Goal: Task Accomplishment & Management: Manage account settings

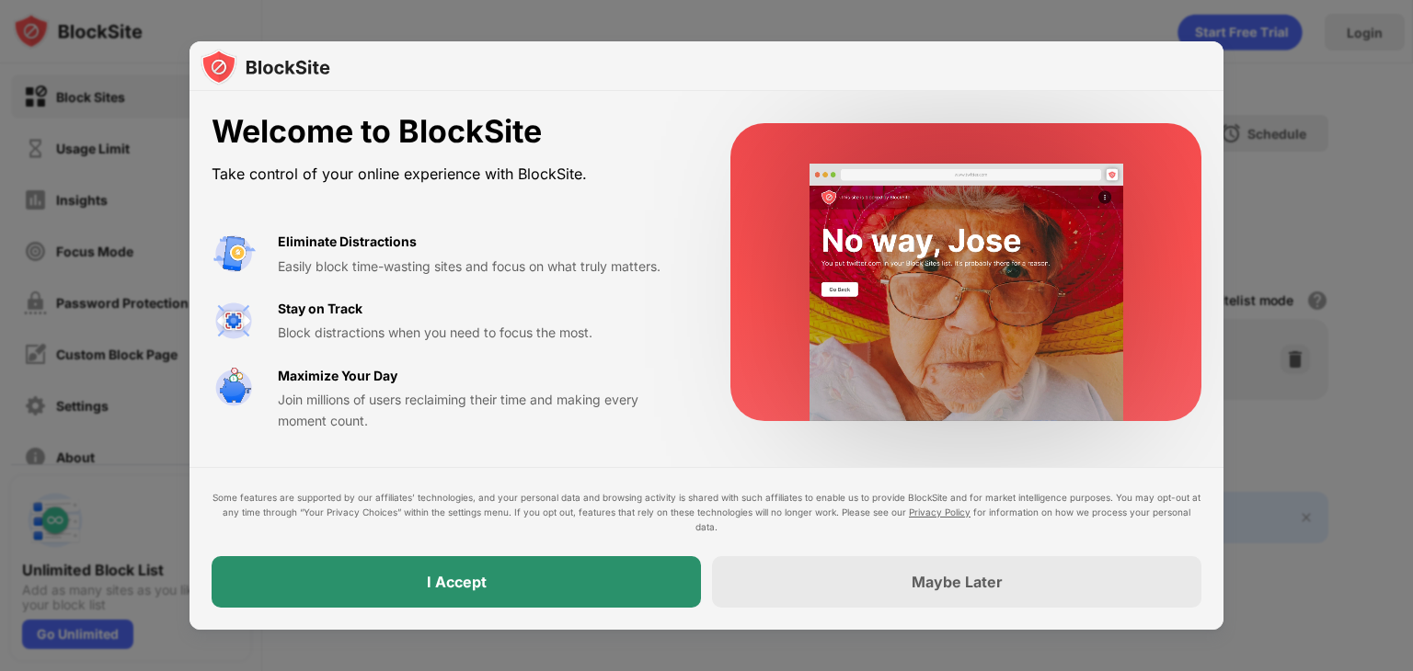
click at [603, 571] on div "I Accept" at bounding box center [456, 582] width 489 height 52
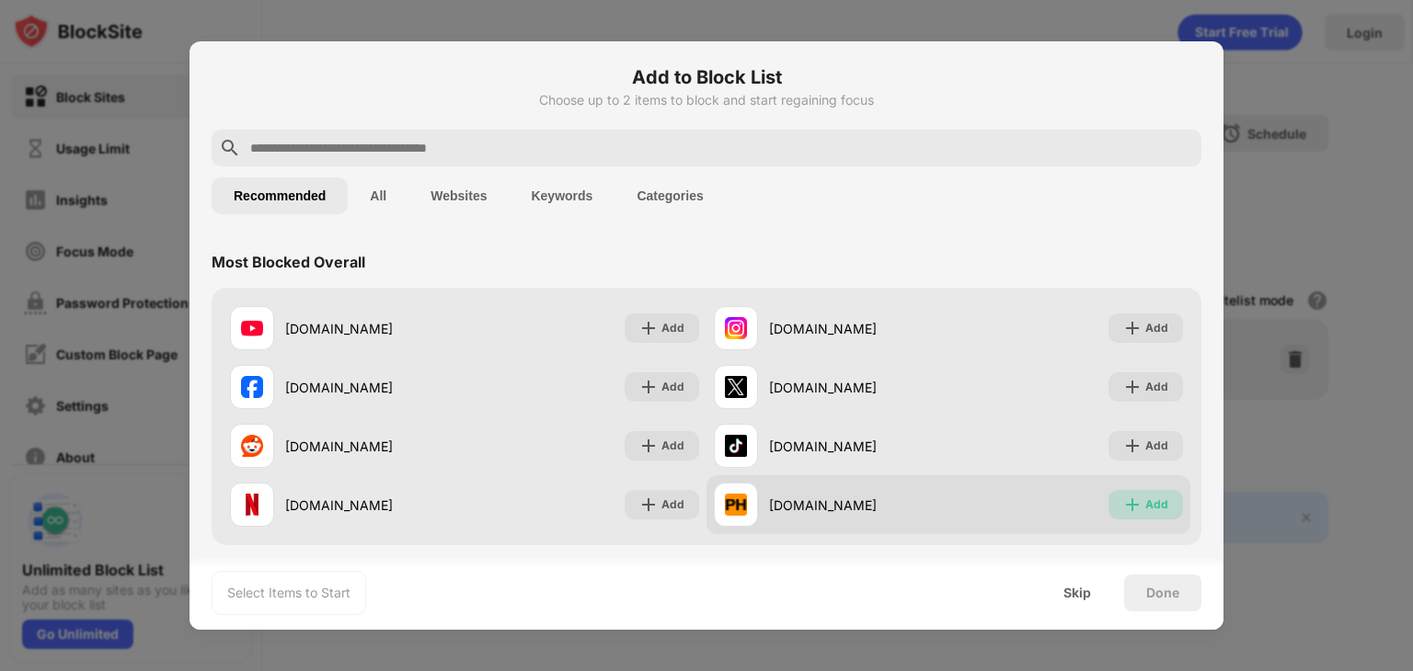
click at [1123, 497] on img at bounding box center [1132, 505] width 18 height 18
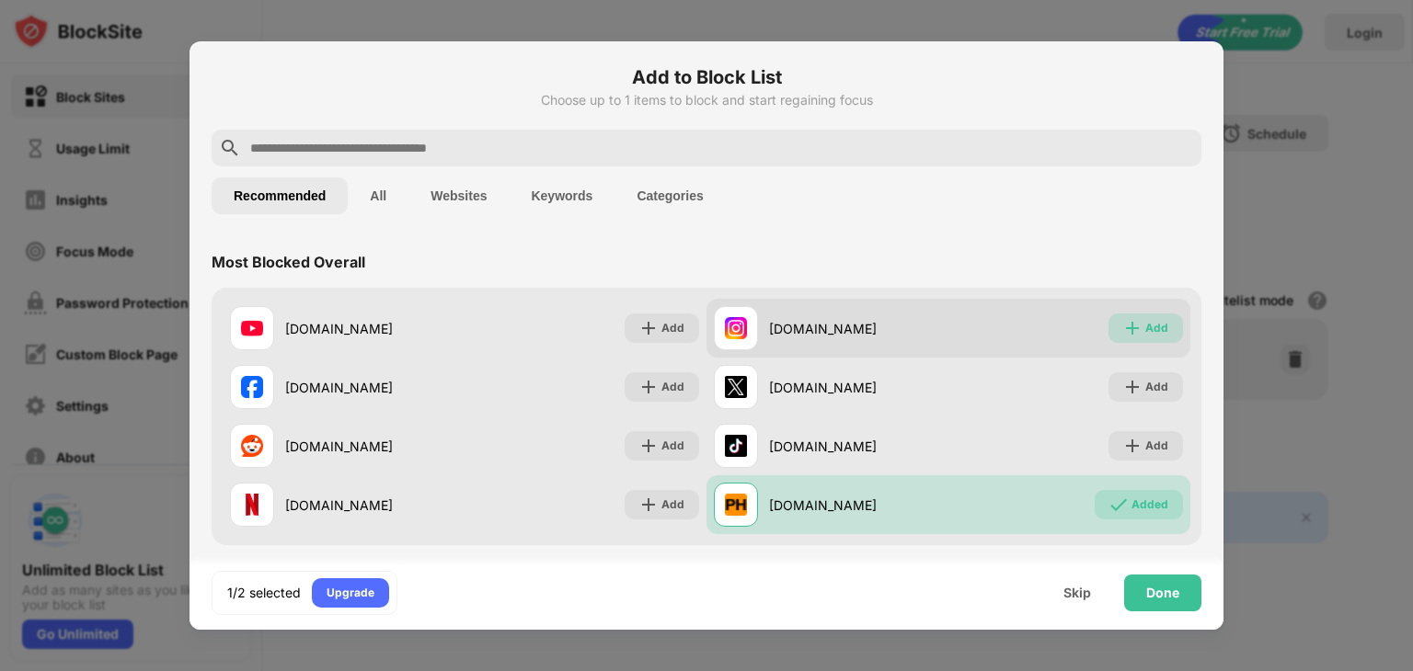
click at [1152, 329] on div "Add" at bounding box center [1156, 328] width 23 height 18
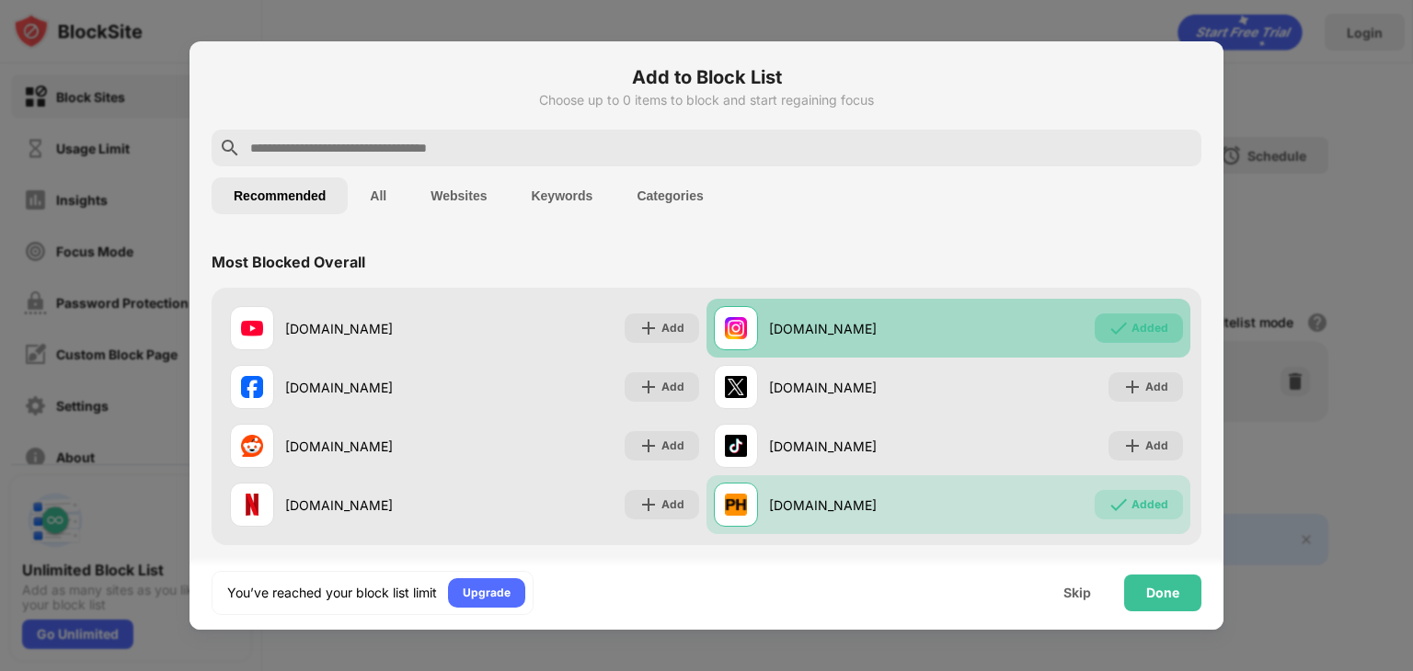
click at [1132, 325] on div "Added" at bounding box center [1149, 328] width 37 height 18
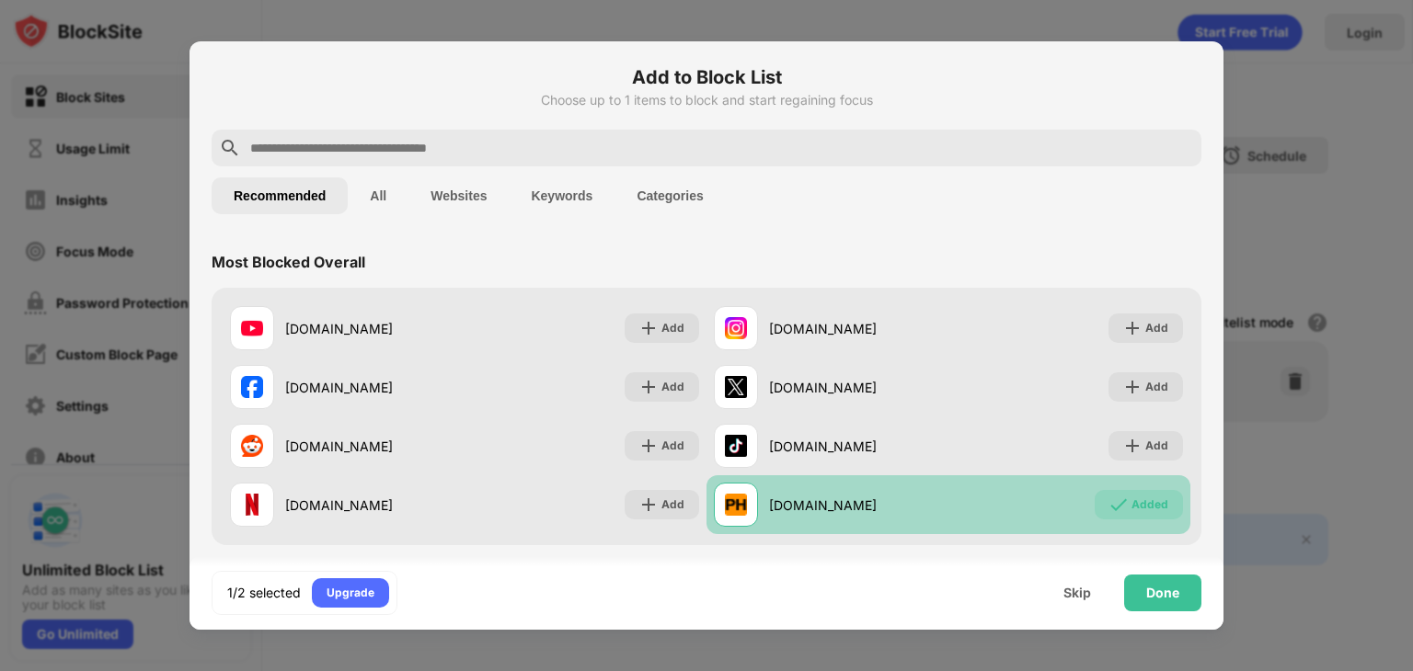
click at [1116, 501] on div "Added" at bounding box center [1138, 504] width 88 height 29
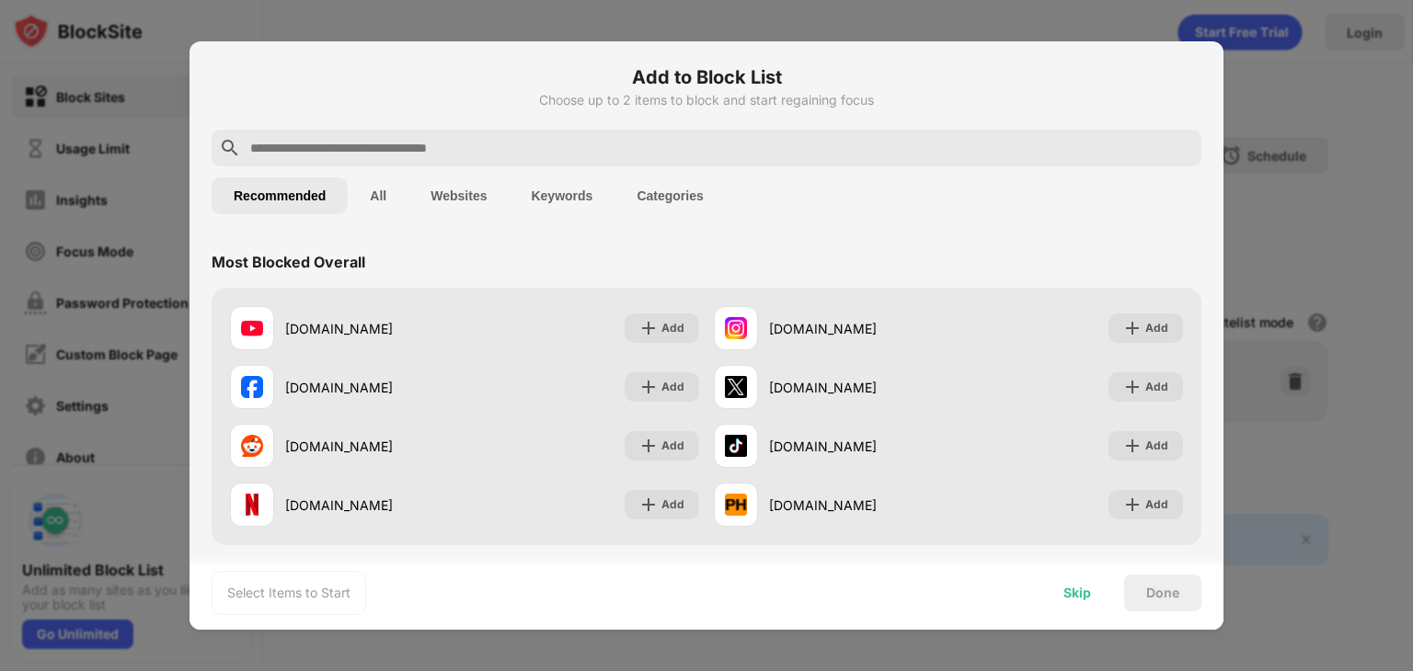
click at [1079, 594] on div "Skip" at bounding box center [1077, 593] width 28 height 15
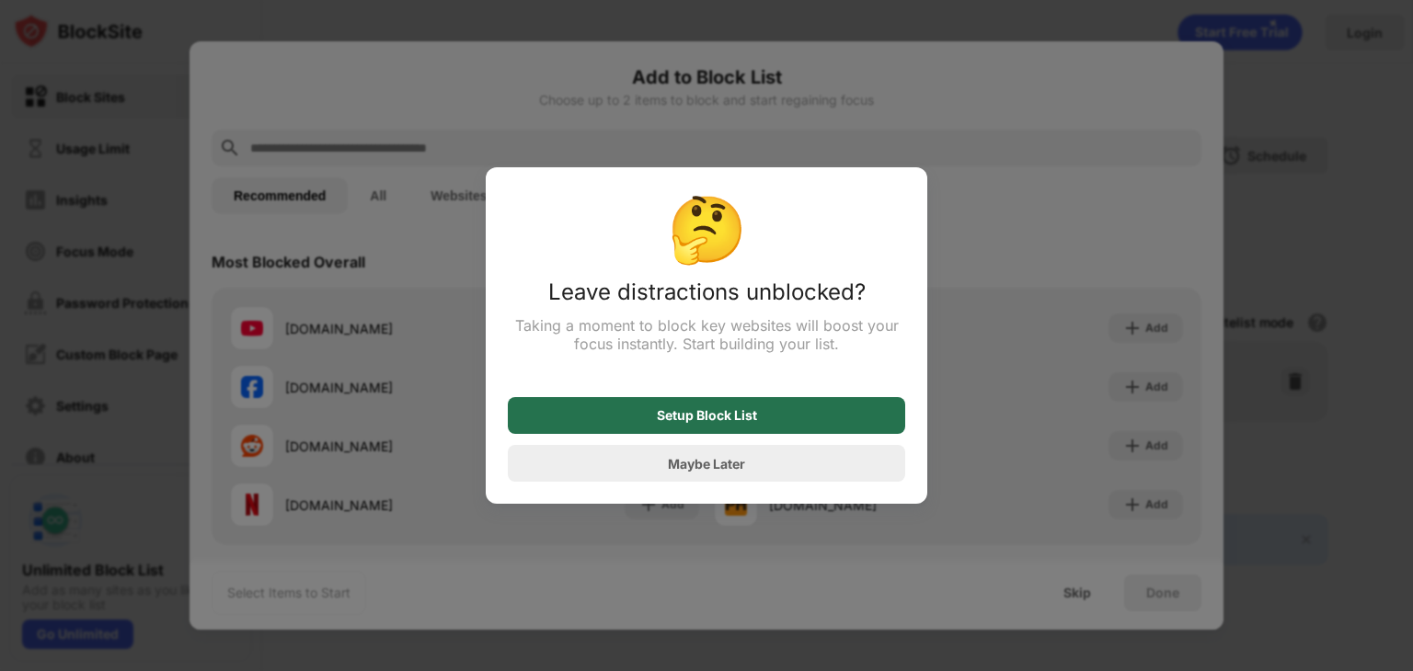
click at [820, 415] on div "Setup Block List" at bounding box center [706, 415] width 397 height 37
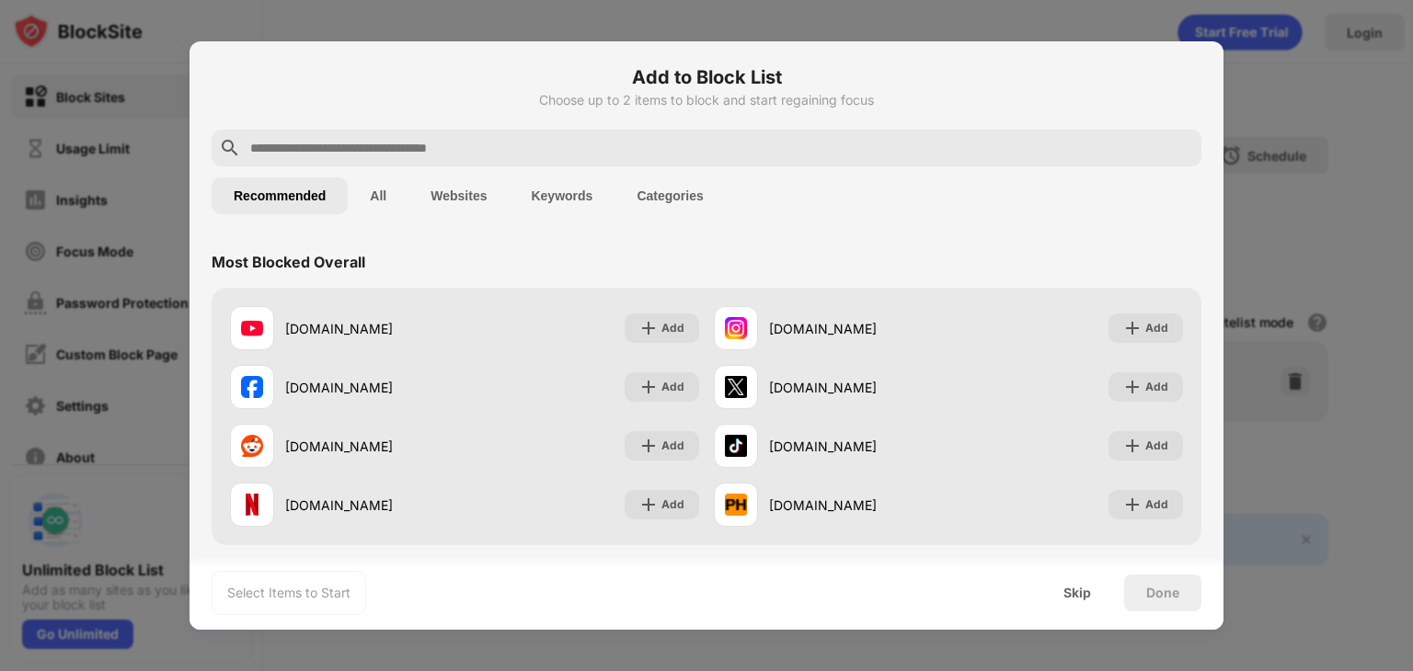
click at [376, 201] on button "All" at bounding box center [378, 195] width 61 height 37
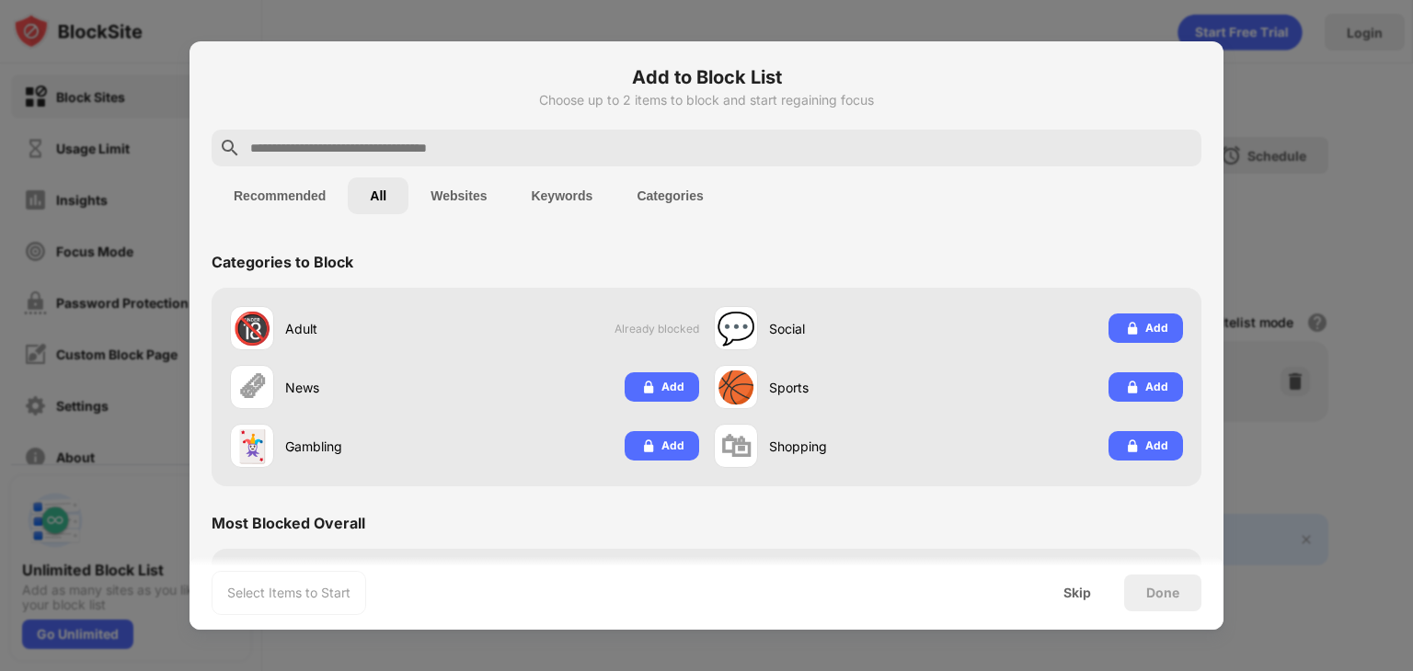
click at [510, 138] on input "text" at bounding box center [720, 148] width 945 height 22
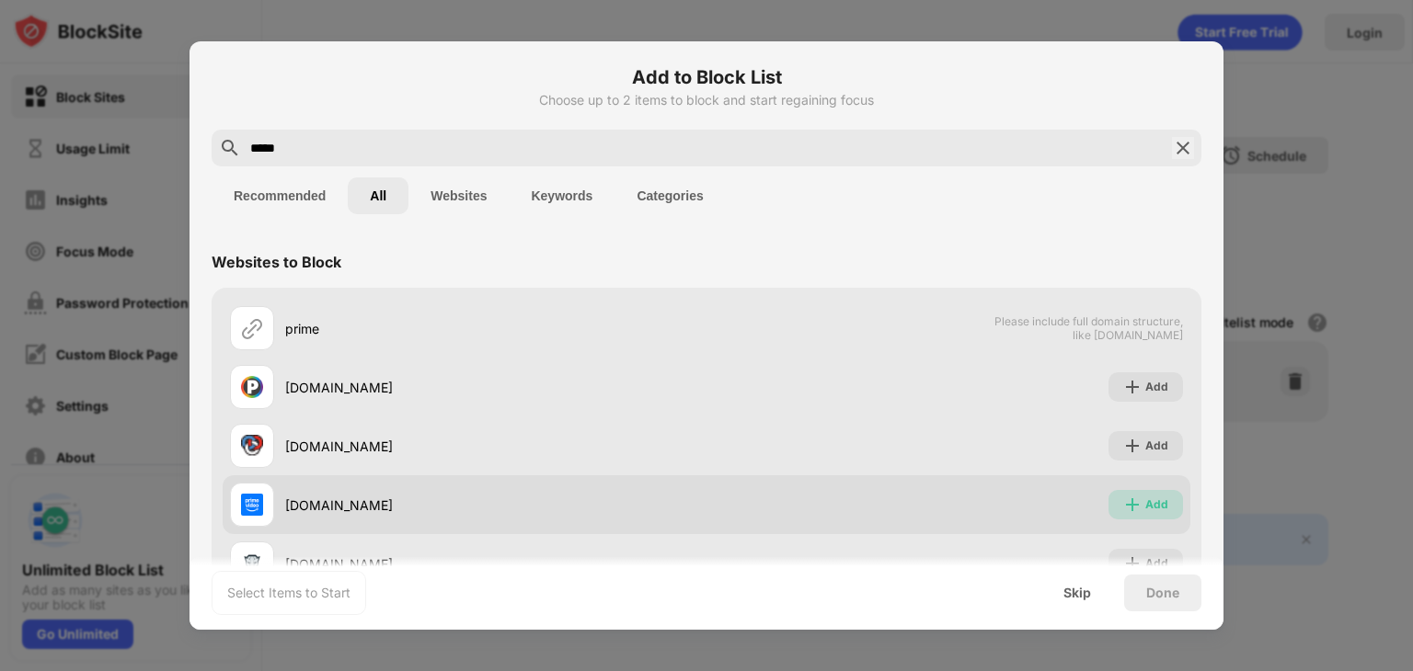
click at [1123, 499] on img at bounding box center [1132, 505] width 18 height 18
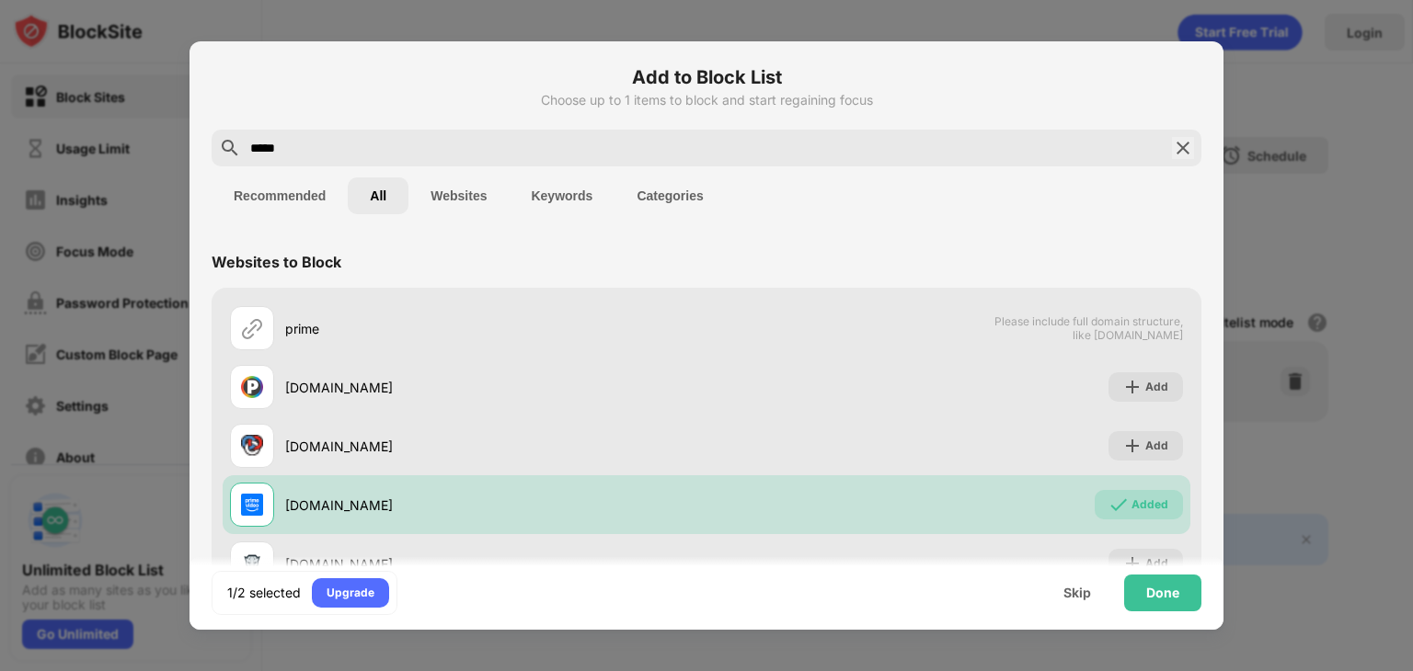
click at [730, 154] on input "*****" at bounding box center [706, 148] width 916 height 22
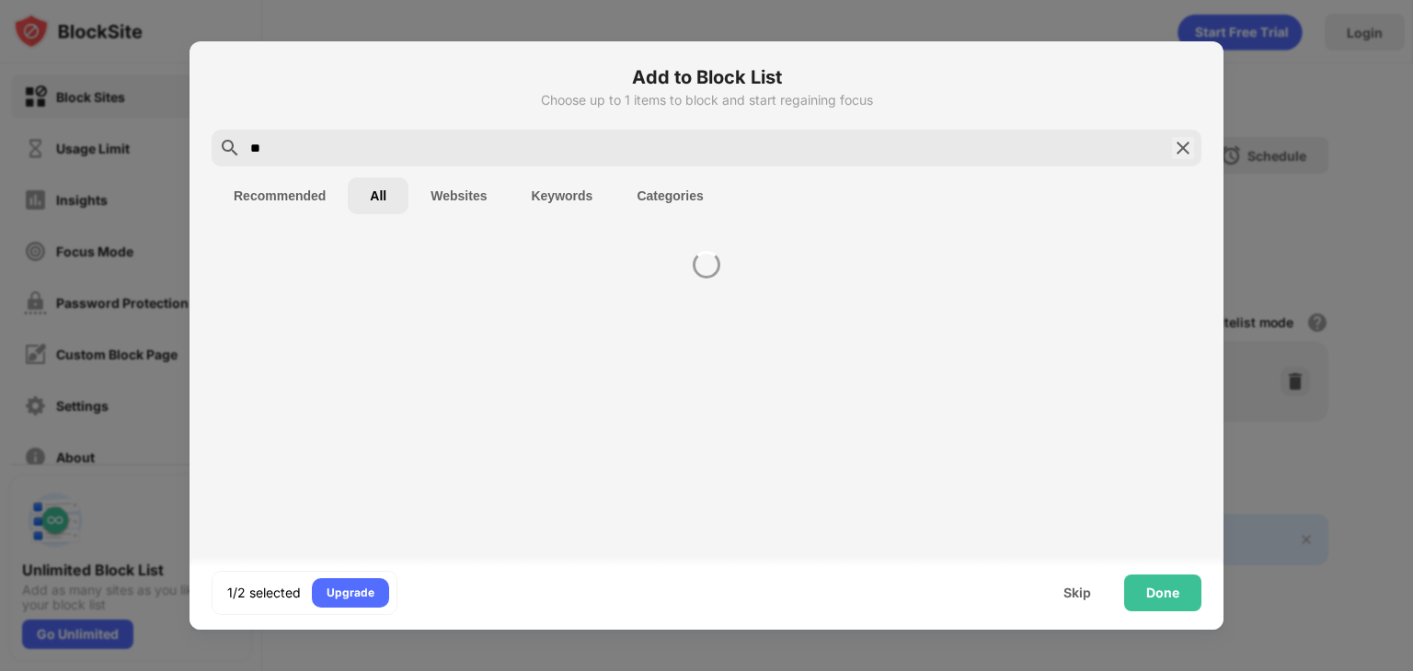
type input "*"
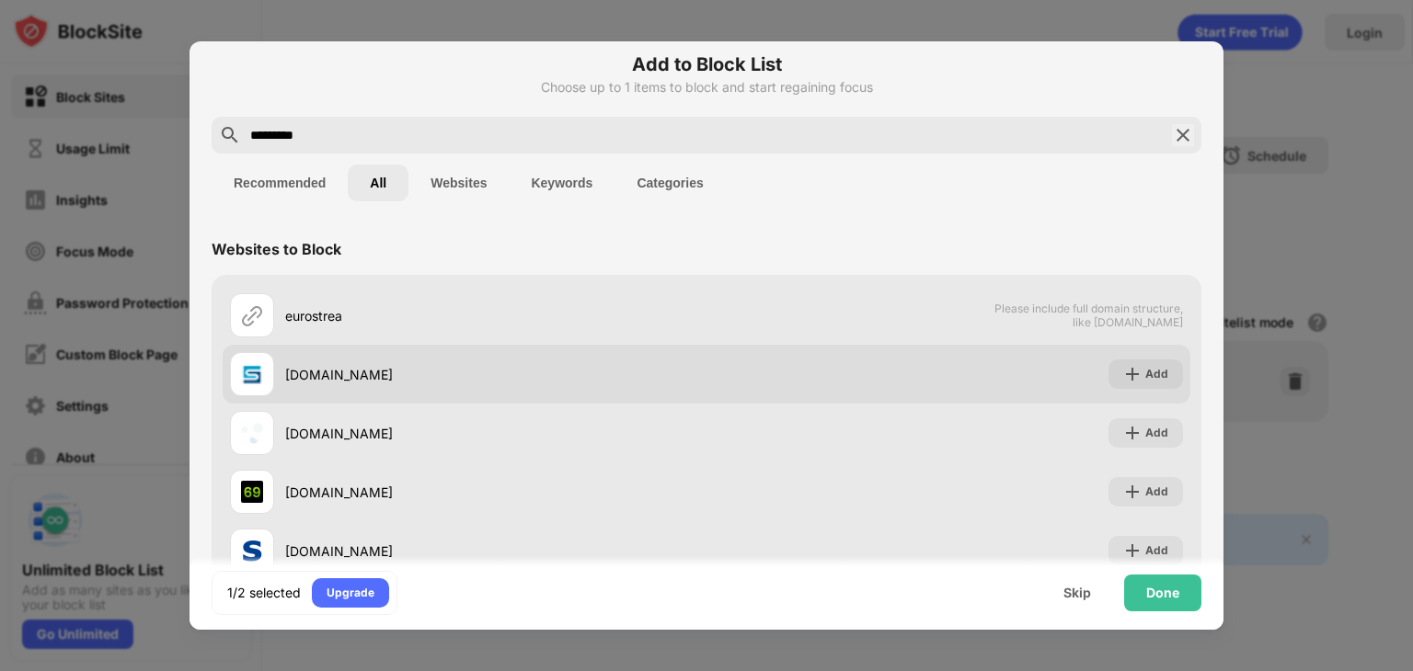
scroll to position [11, 0]
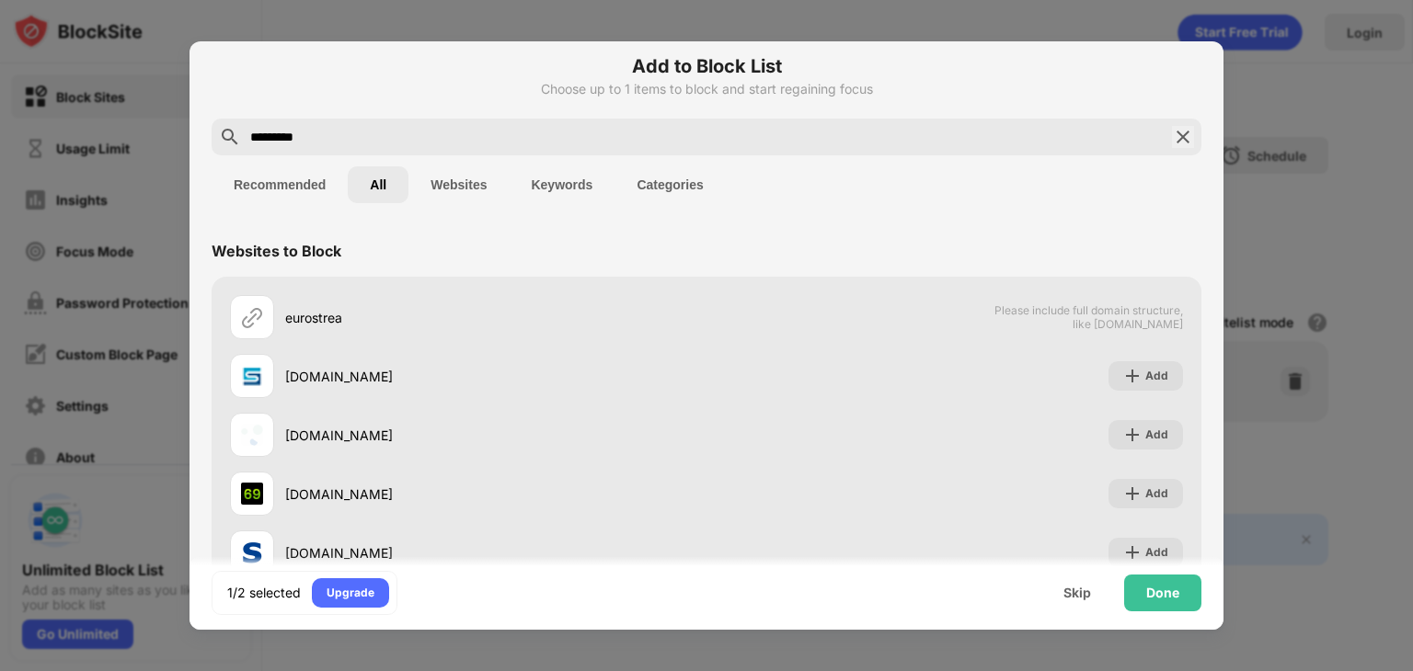
click at [406, 134] on input "*********" at bounding box center [706, 137] width 916 height 22
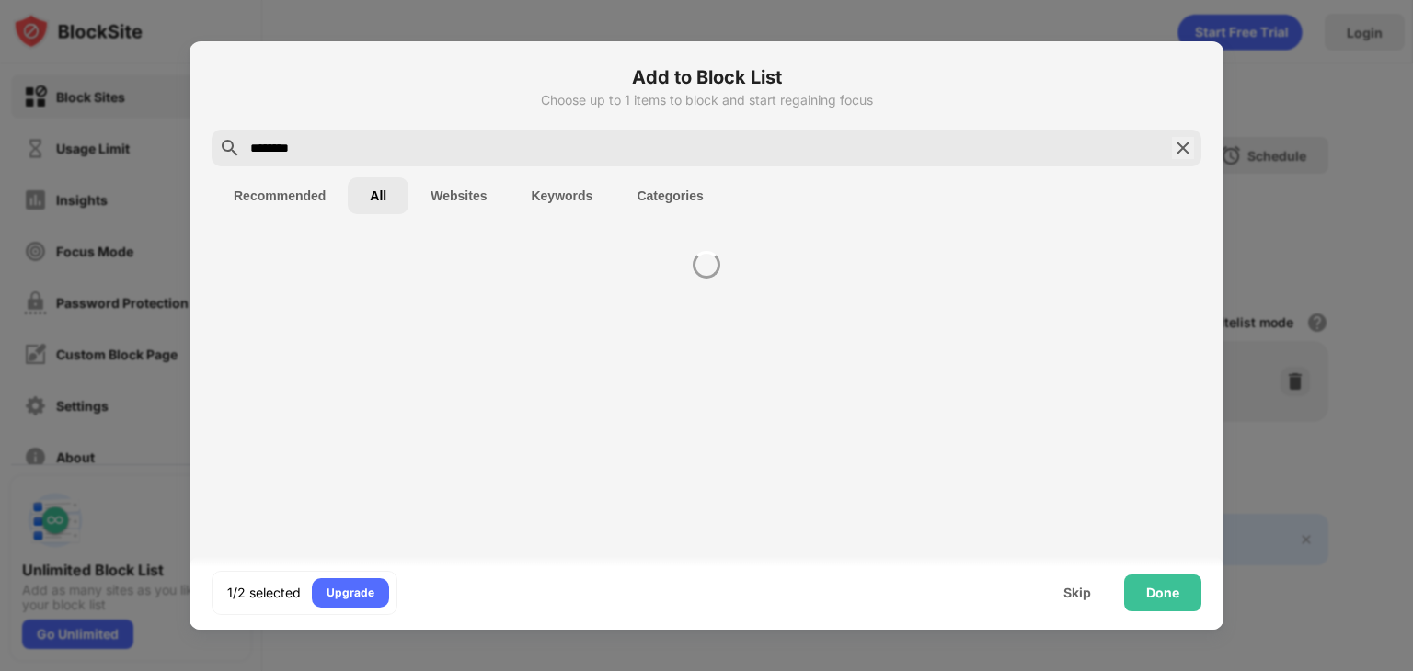
scroll to position [0, 0]
type input "*"
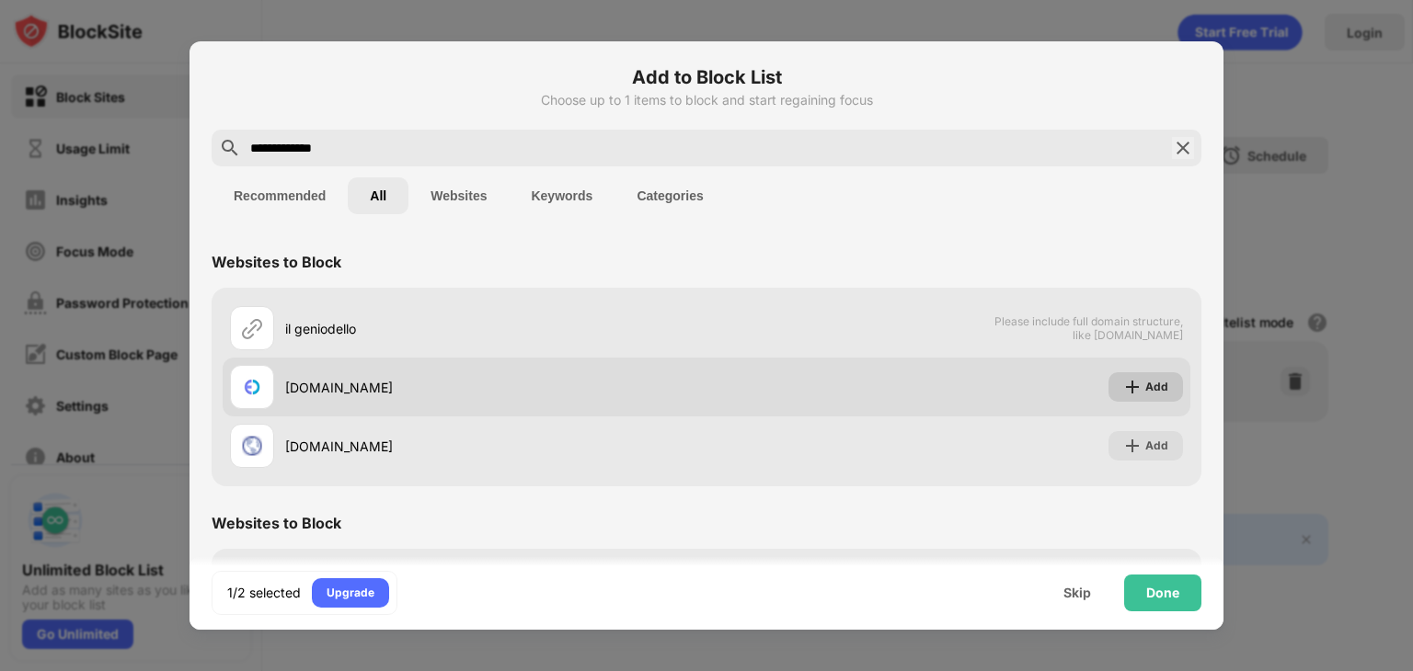
type input "**********"
click at [1145, 384] on div "Add" at bounding box center [1156, 387] width 23 height 18
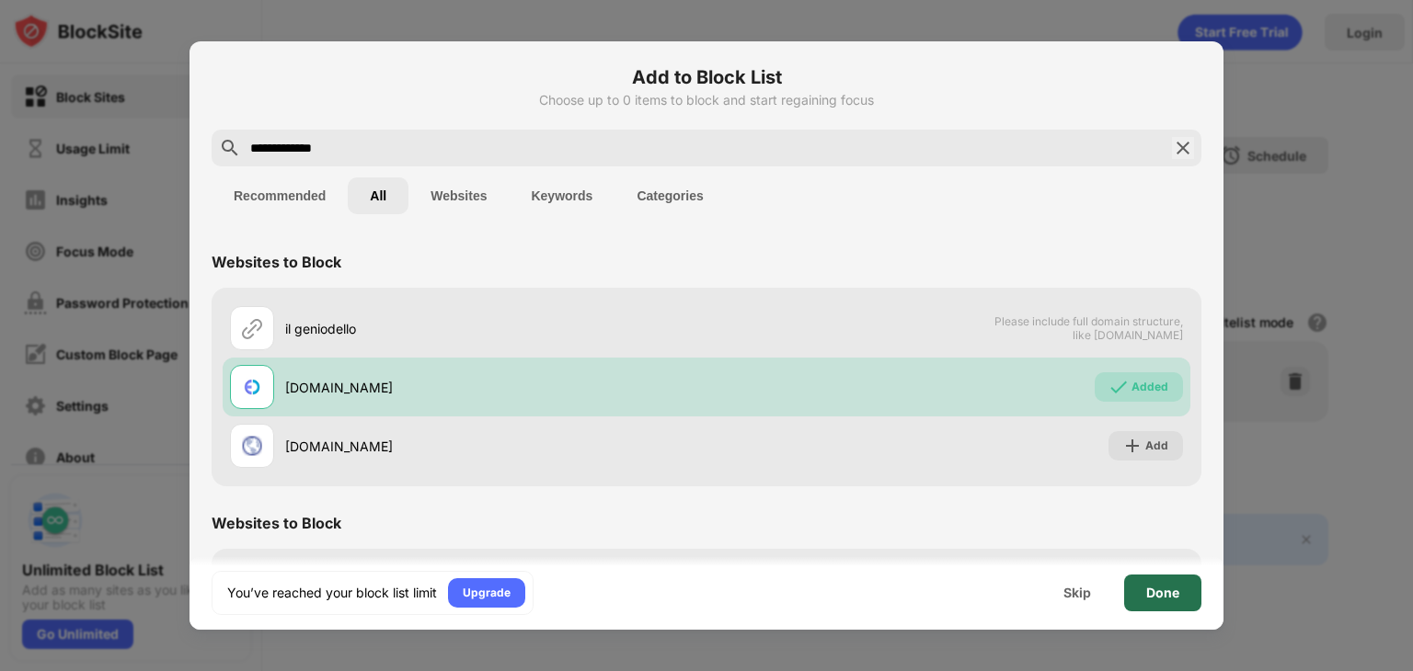
click at [1173, 597] on div "Done" at bounding box center [1162, 593] width 33 height 15
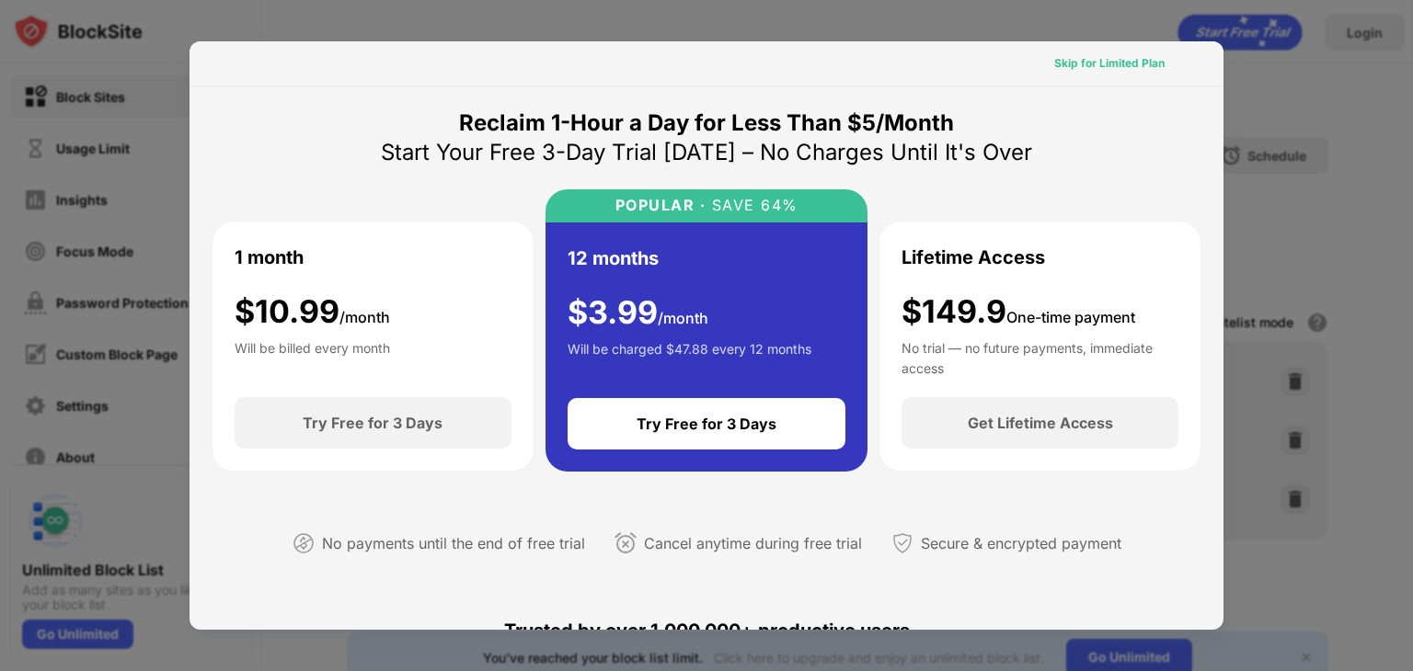
click at [1137, 66] on div "Skip for Limited Plan" at bounding box center [1109, 63] width 110 height 18
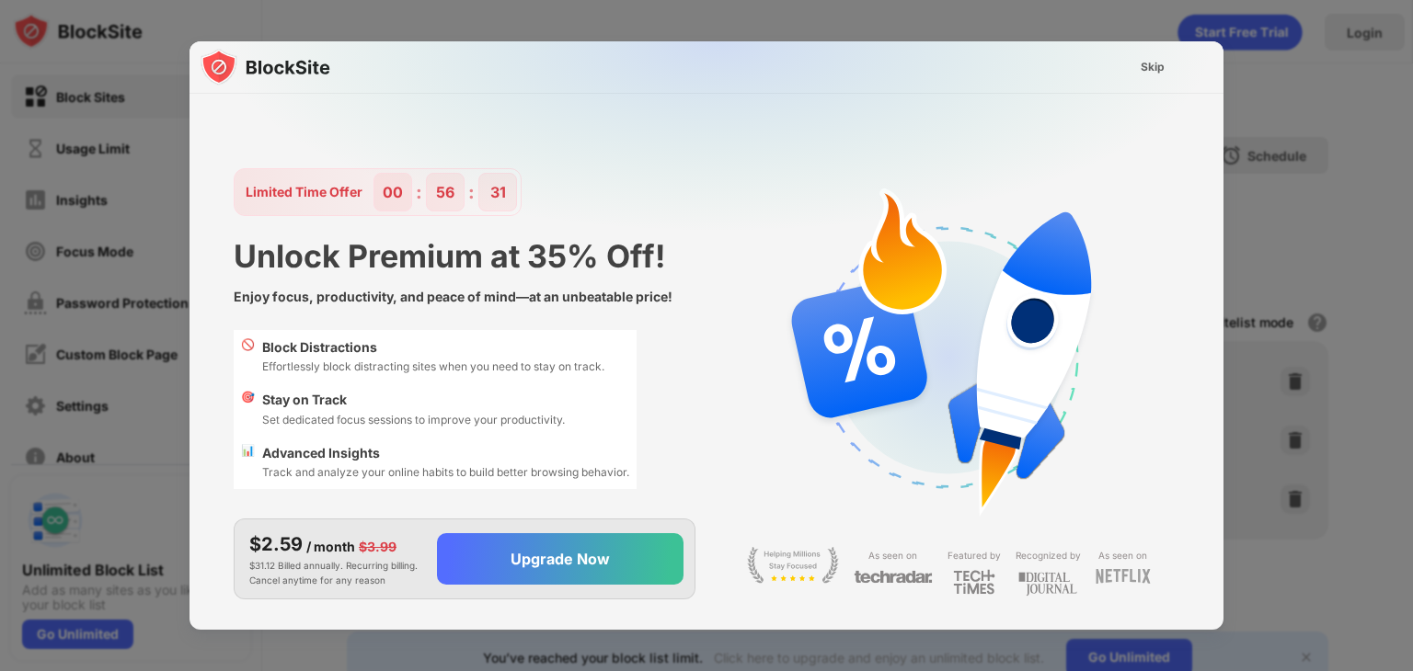
click at [1147, 66] on div "Skip" at bounding box center [1152, 67] width 24 height 18
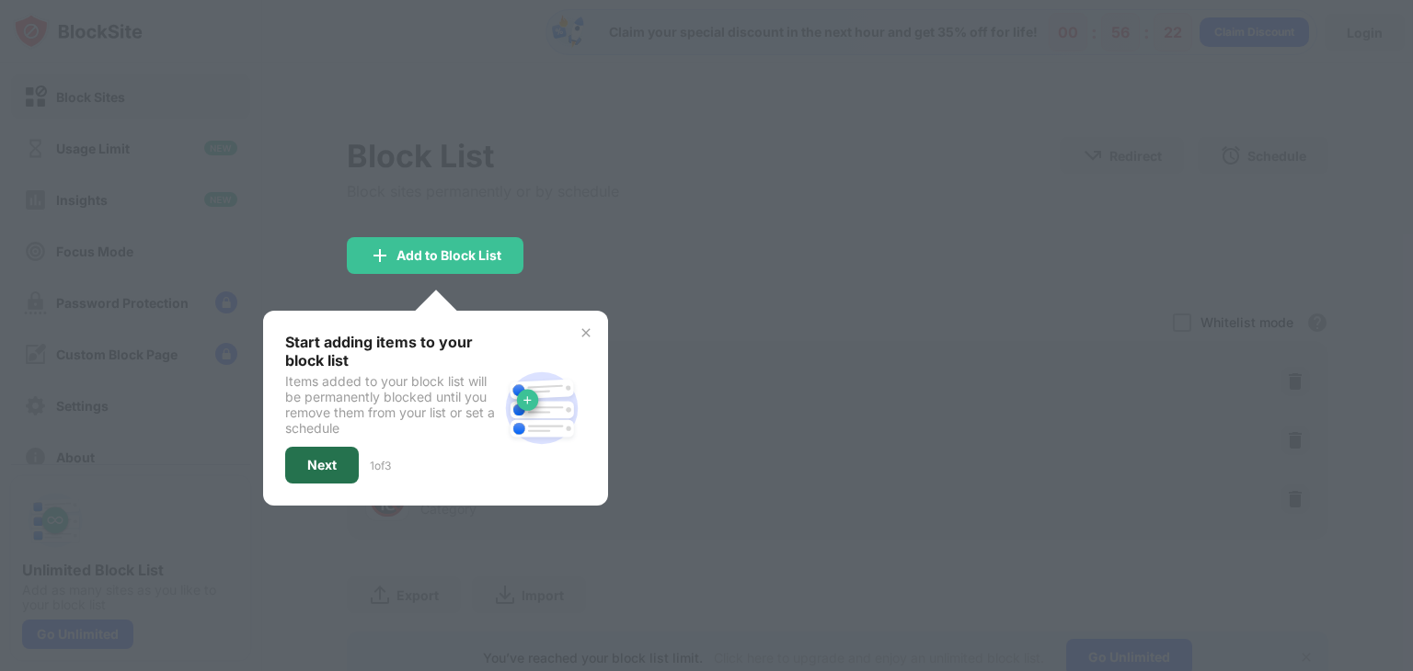
click at [325, 464] on div "Next" at bounding box center [321, 465] width 29 height 15
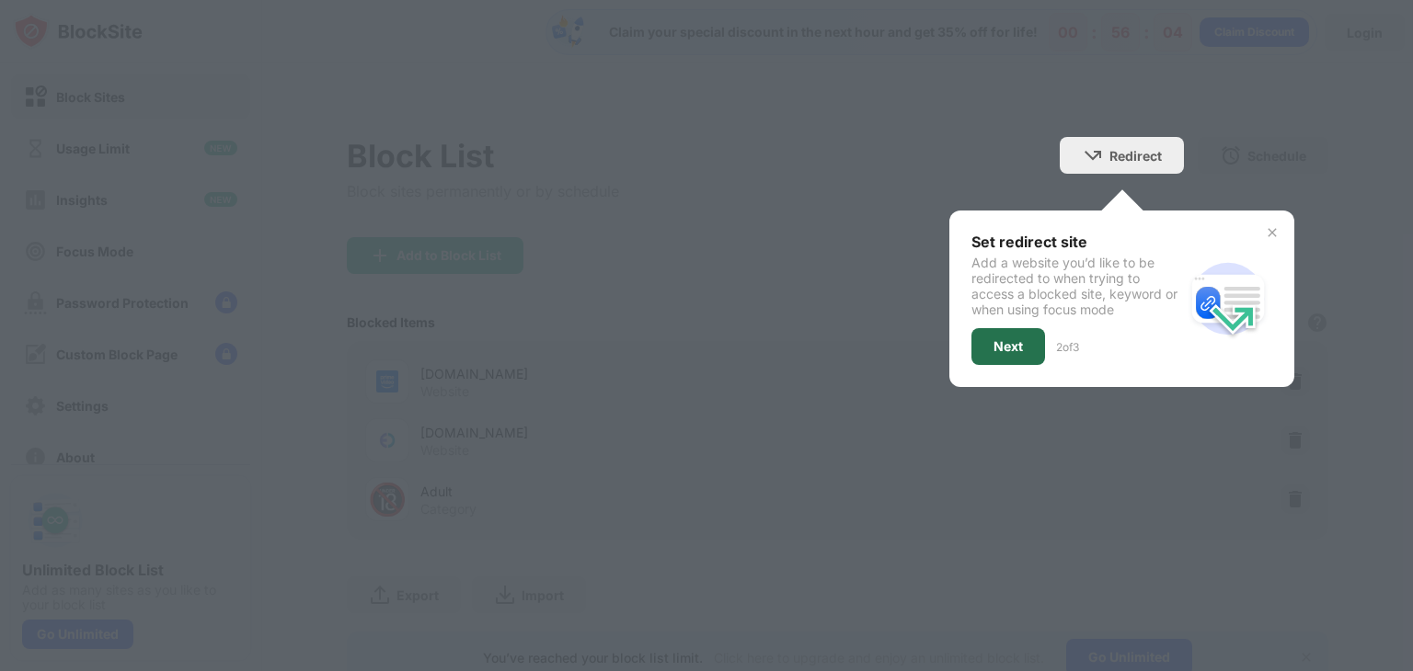
click at [1001, 348] on div "Next" at bounding box center [1007, 346] width 29 height 15
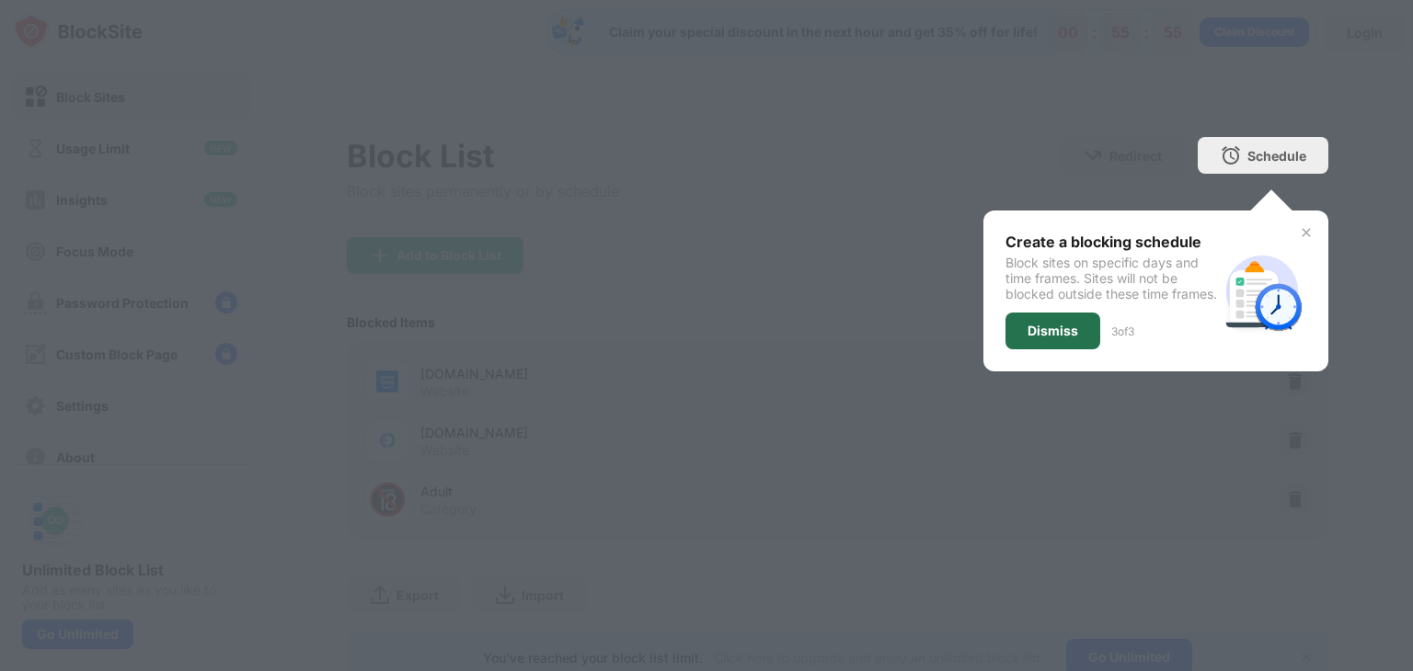
click at [1027, 338] on div "Dismiss" at bounding box center [1052, 331] width 51 height 15
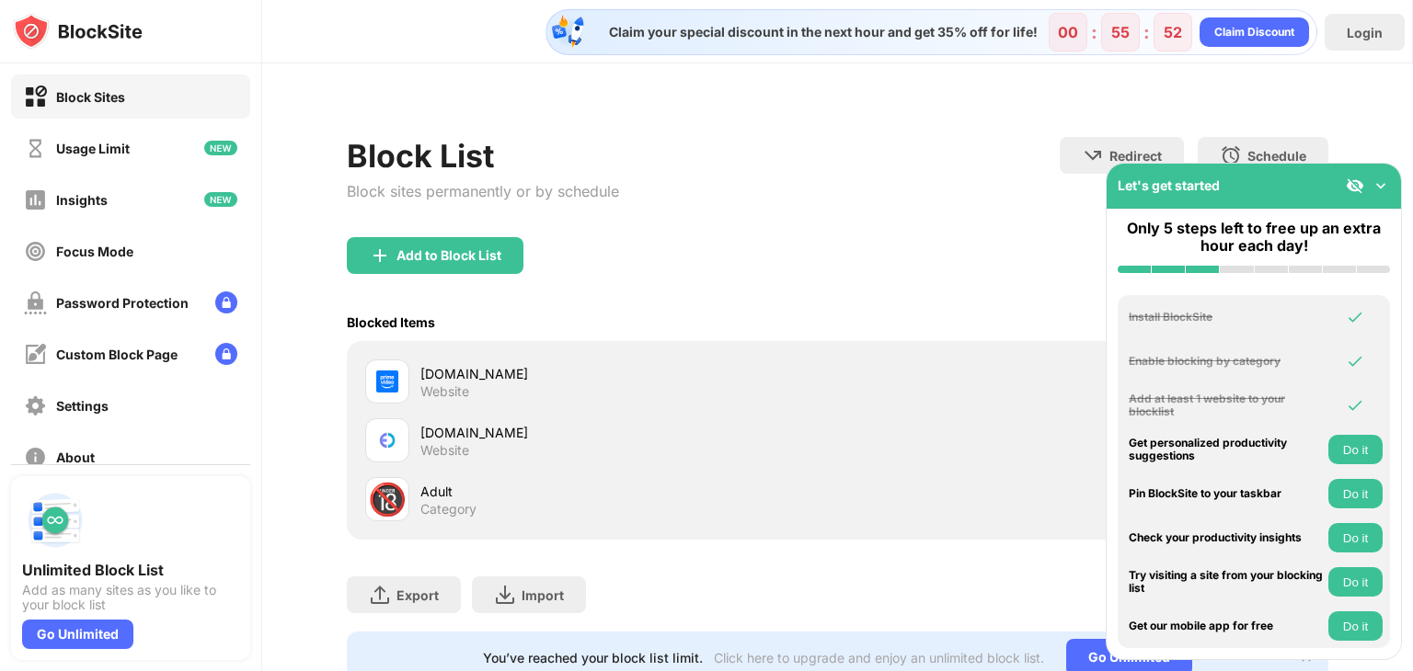
click at [1380, 185] on img at bounding box center [1380, 186] width 18 height 18
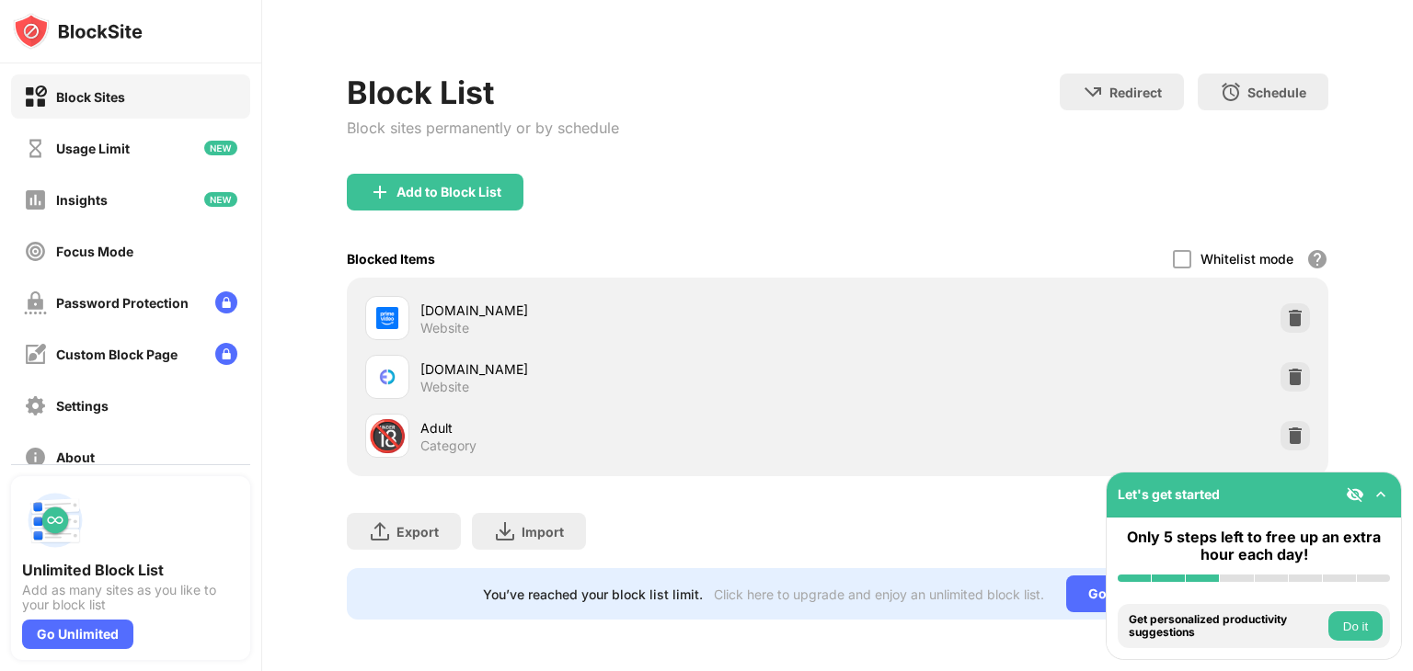
scroll to position [75, 0]
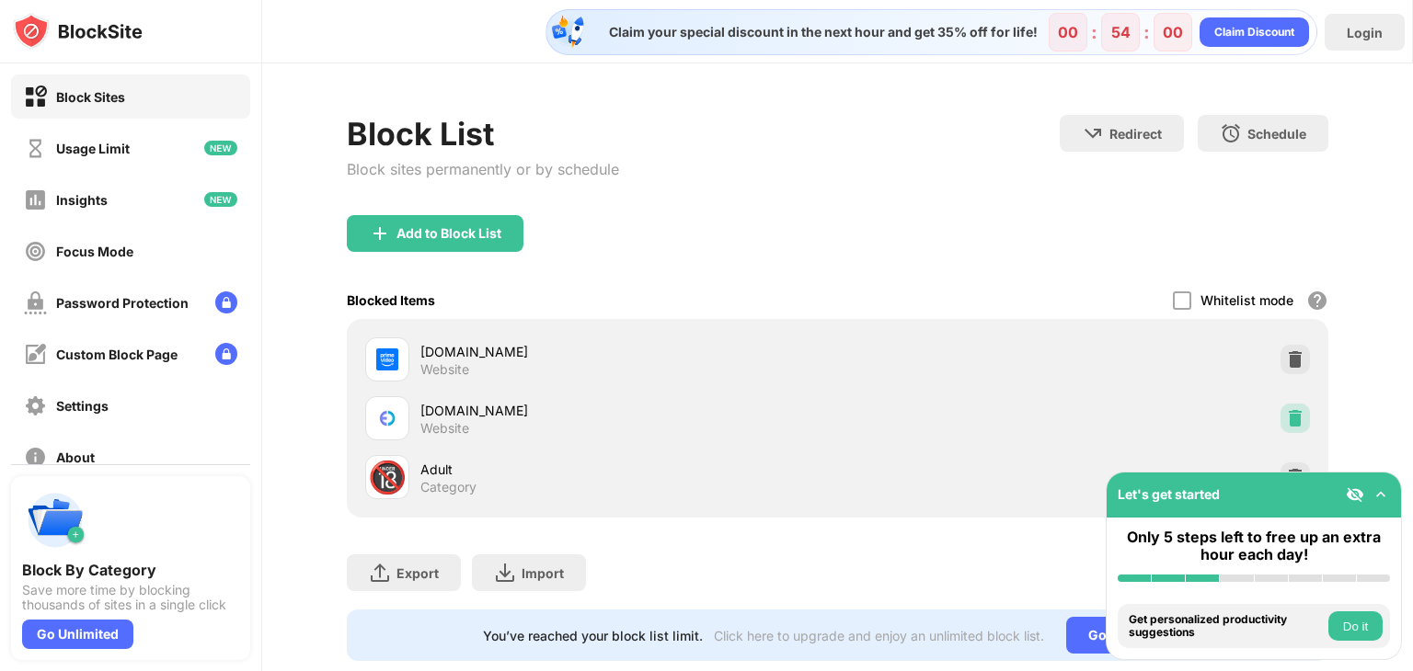
click at [1286, 418] on img at bounding box center [1295, 418] width 18 height 18
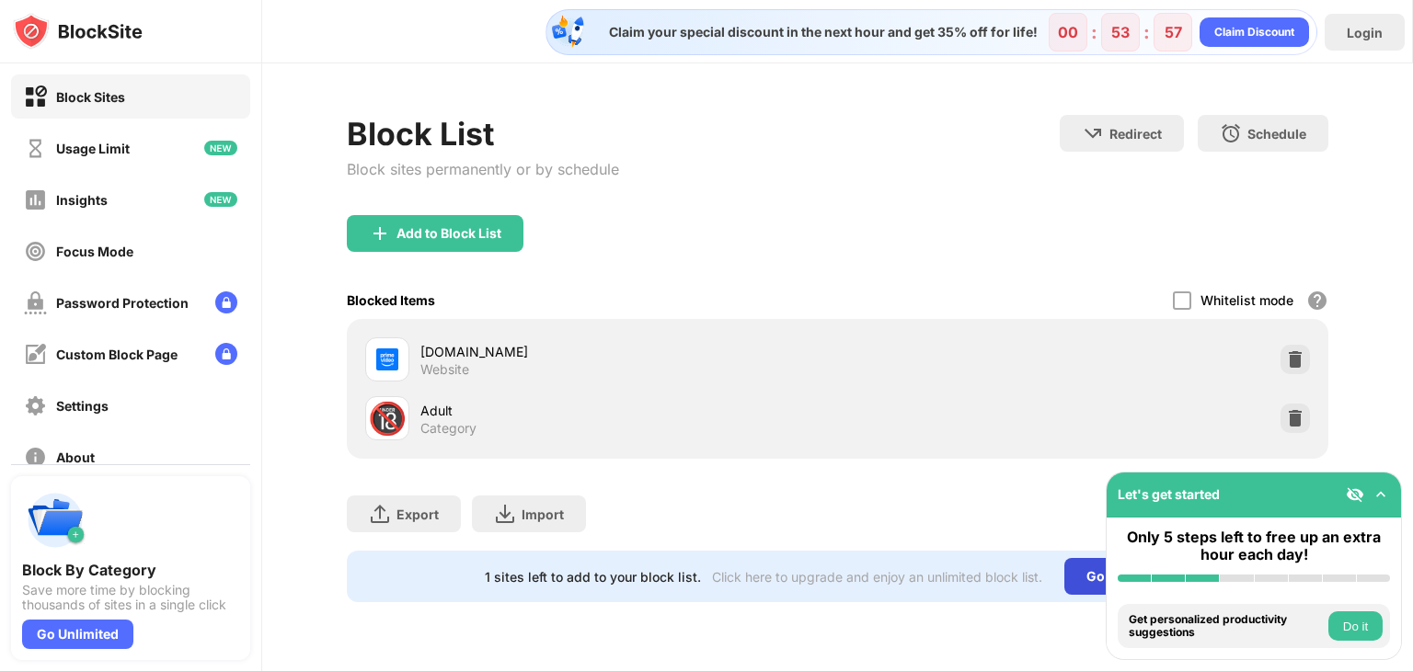
click at [1074, 574] on div "Go Unlimited" at bounding box center [1127, 576] width 126 height 37
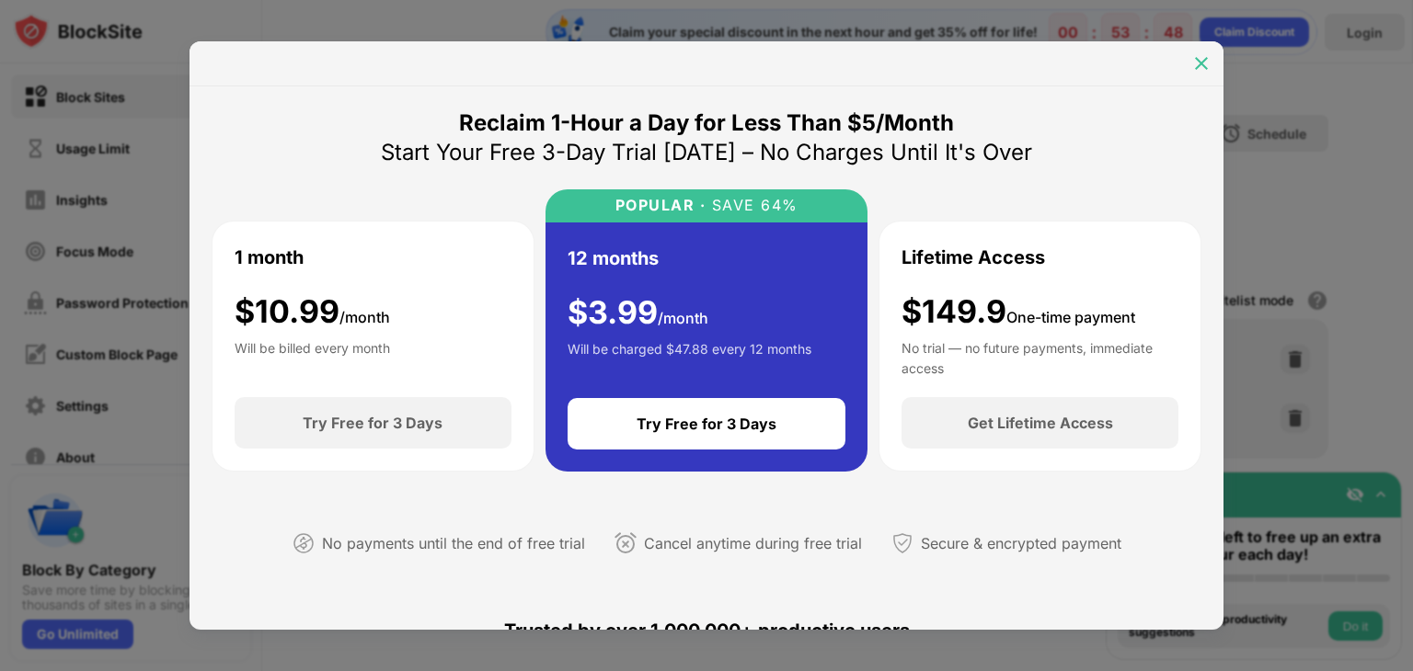
click at [1196, 63] on img at bounding box center [1201, 63] width 18 height 18
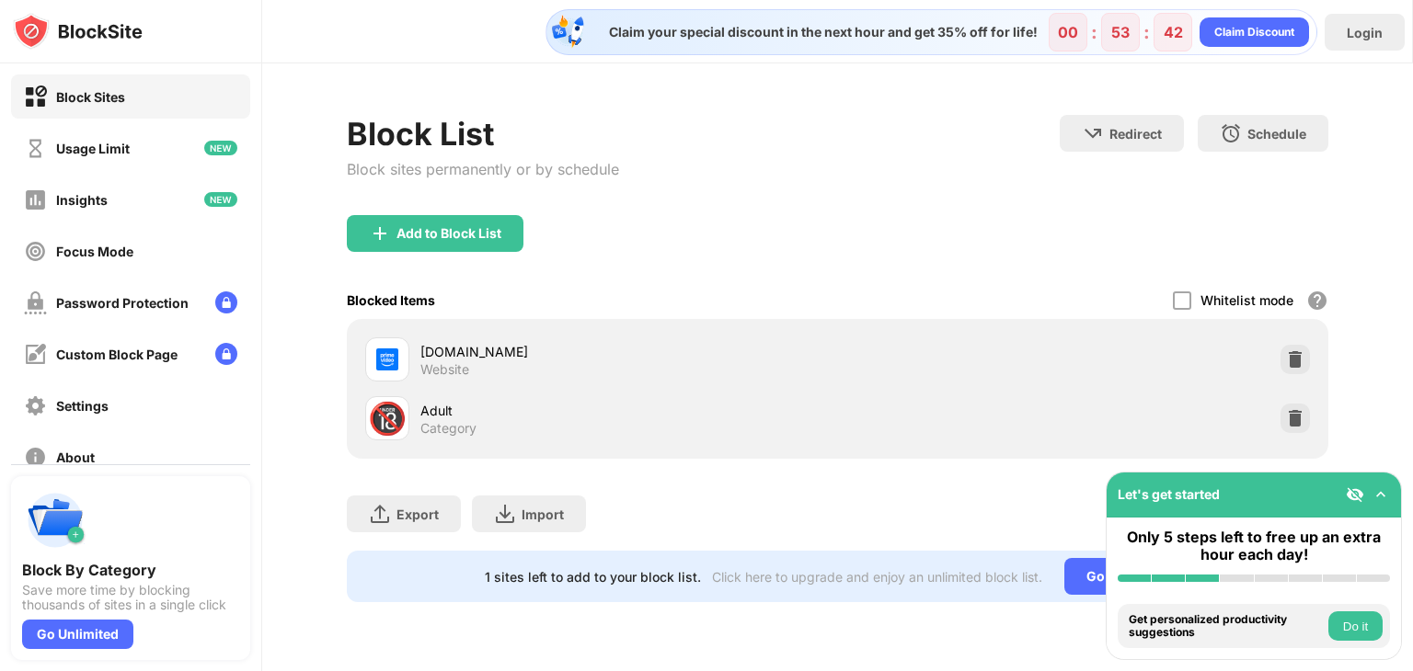
click at [679, 573] on div "1 sites left to add to your block list." at bounding box center [593, 577] width 216 height 16
drag, startPoint x: 1226, startPoint y: 495, endPoint x: 1082, endPoint y: 522, distance: 147.0
click at [1082, 522] on div "Block Sites Usage Limit Insights Focus Mode Password Protection Custom Block Pa…" at bounding box center [706, 335] width 1413 height 671
click at [1181, 296] on div at bounding box center [1182, 301] width 18 height 18
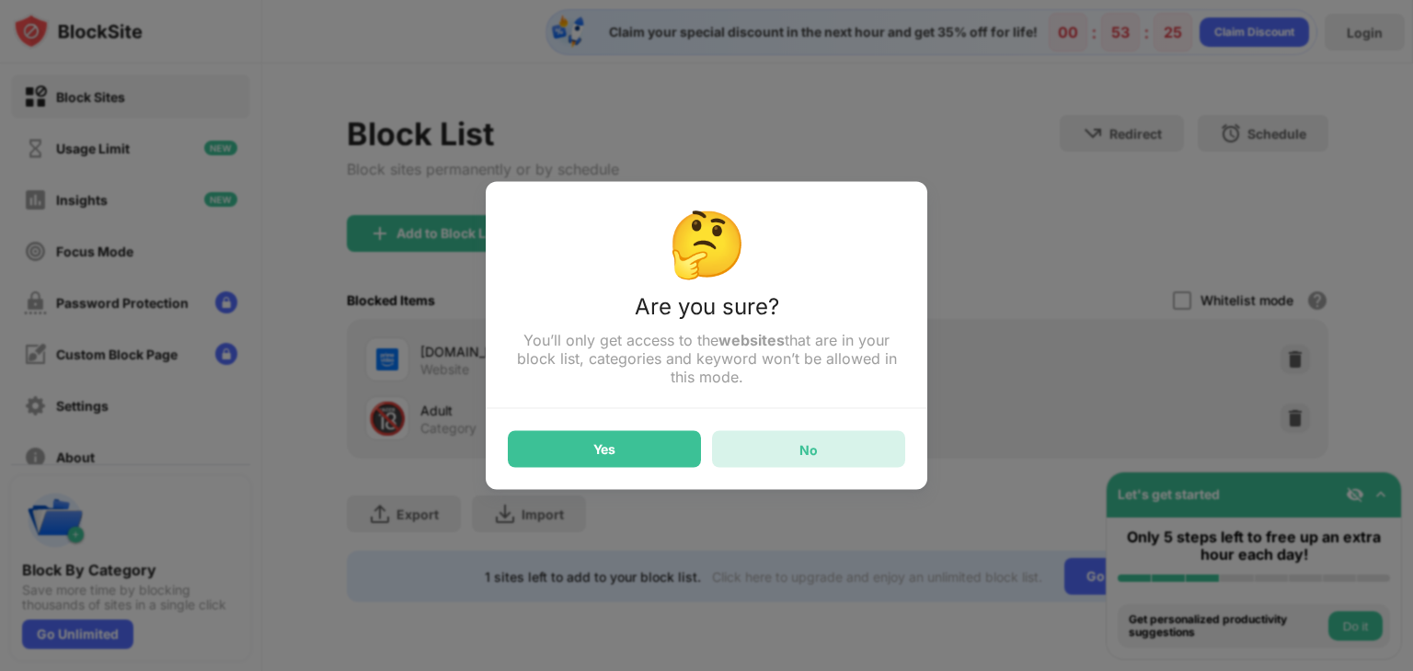
click at [846, 439] on div "No" at bounding box center [808, 449] width 193 height 37
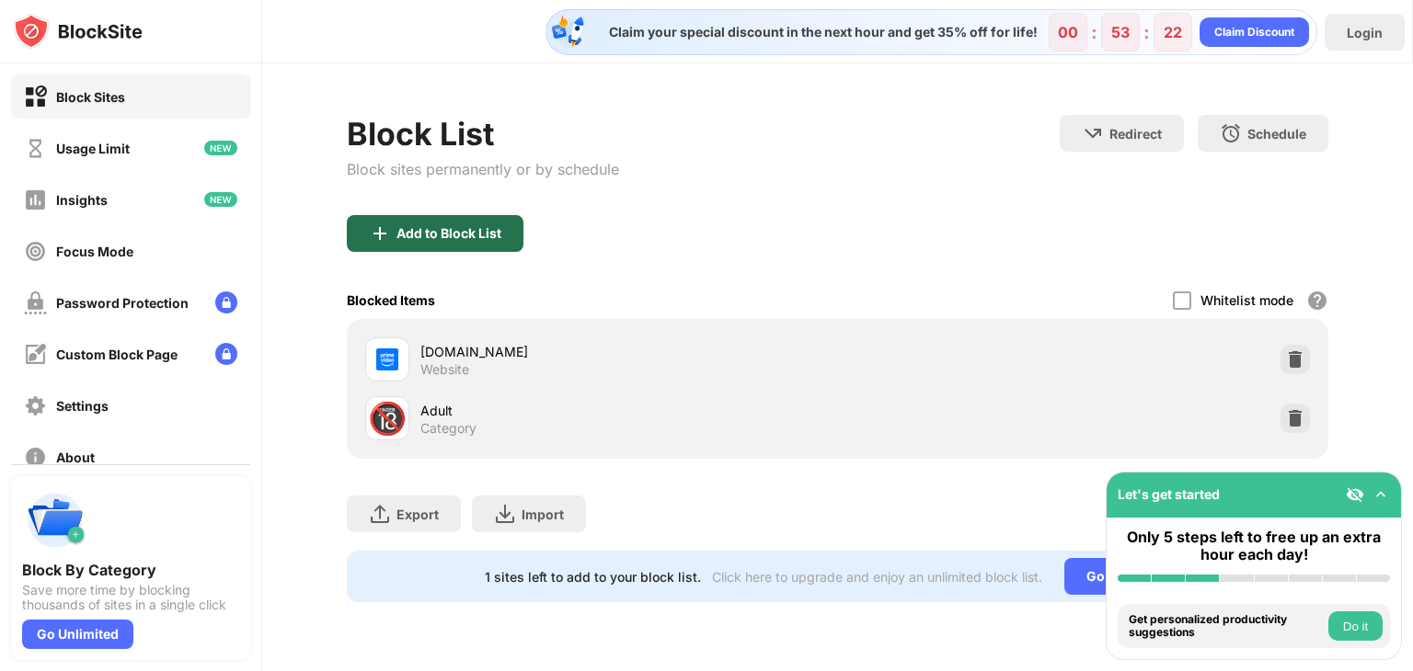
click at [488, 242] on div "Add to Block List" at bounding box center [435, 233] width 177 height 37
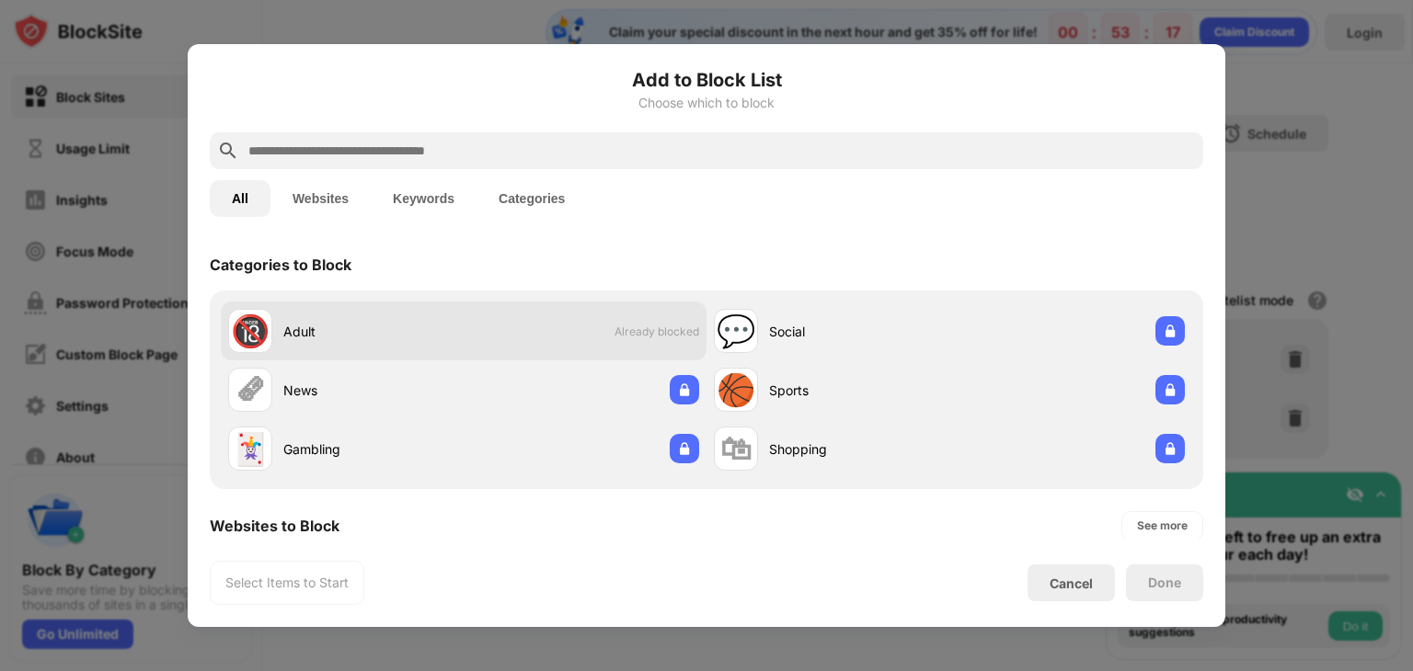
click at [473, 320] on div "🔞 Adult Already blocked" at bounding box center [464, 331] width 486 height 59
